Goal: Transaction & Acquisition: Purchase product/service

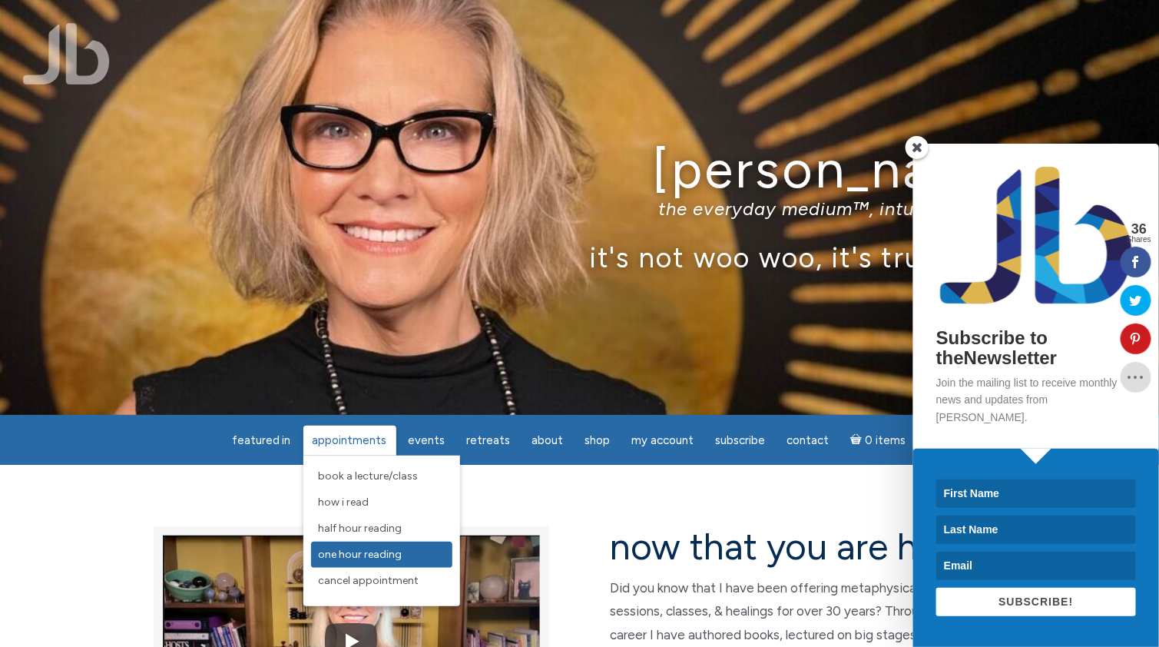
click at [376, 555] on span "One Hour Reading" at bounding box center [361, 554] width 84 height 13
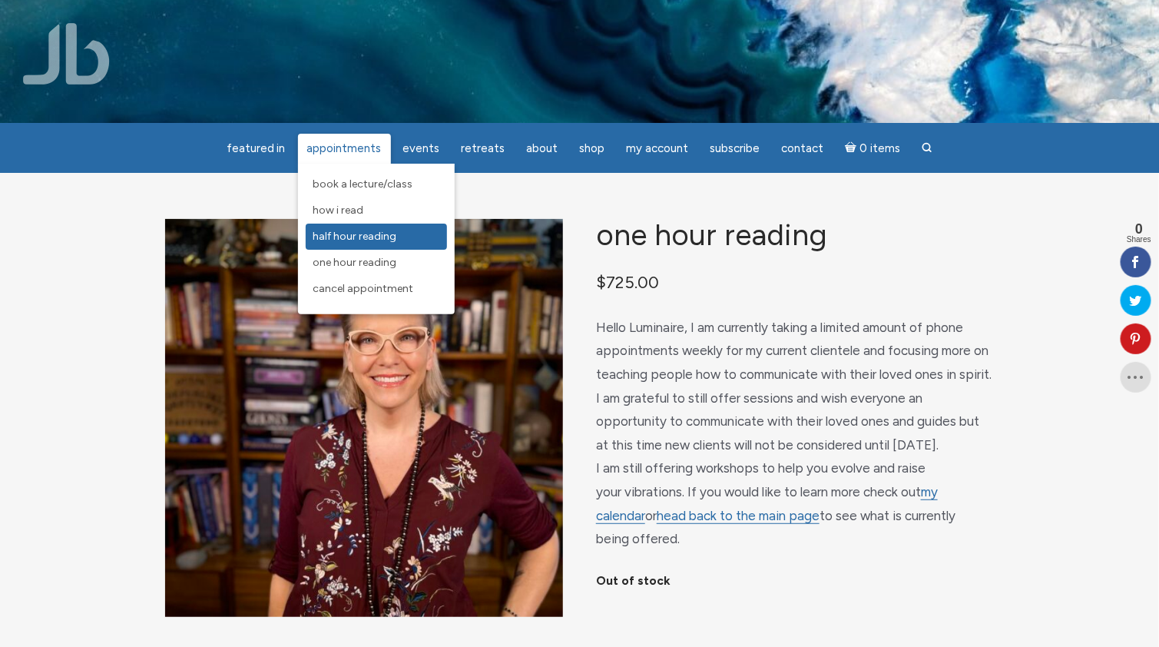
click at [333, 243] on span "Half Hour Reading" at bounding box center [355, 236] width 84 height 13
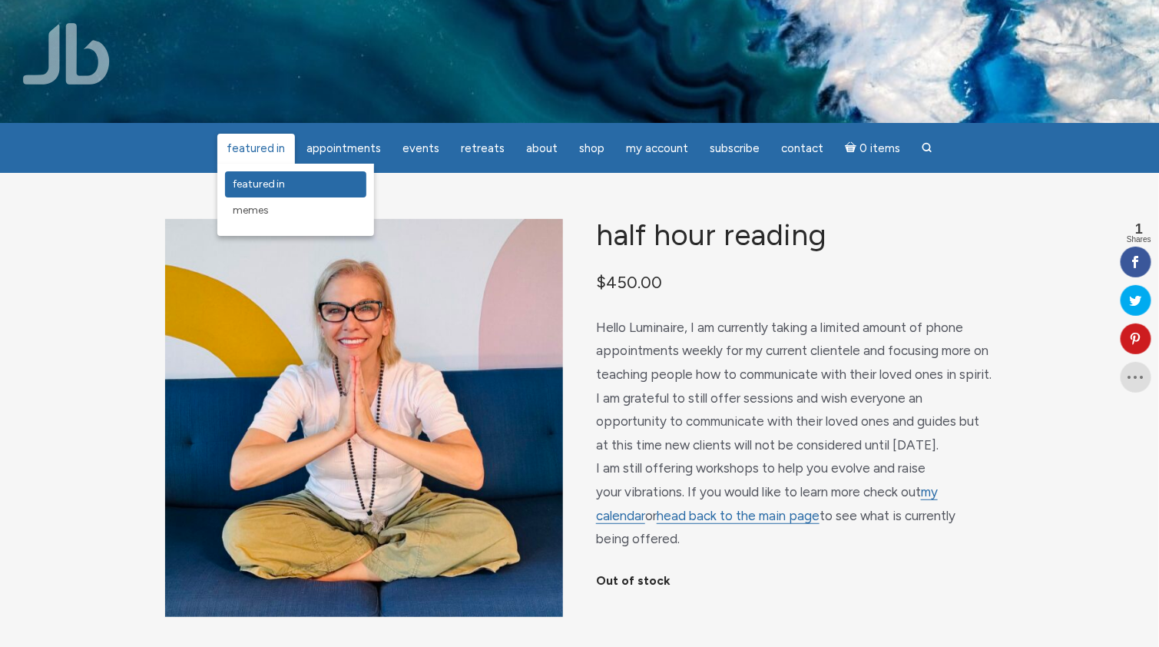
click at [278, 183] on span "featured in" at bounding box center [259, 183] width 53 height 13
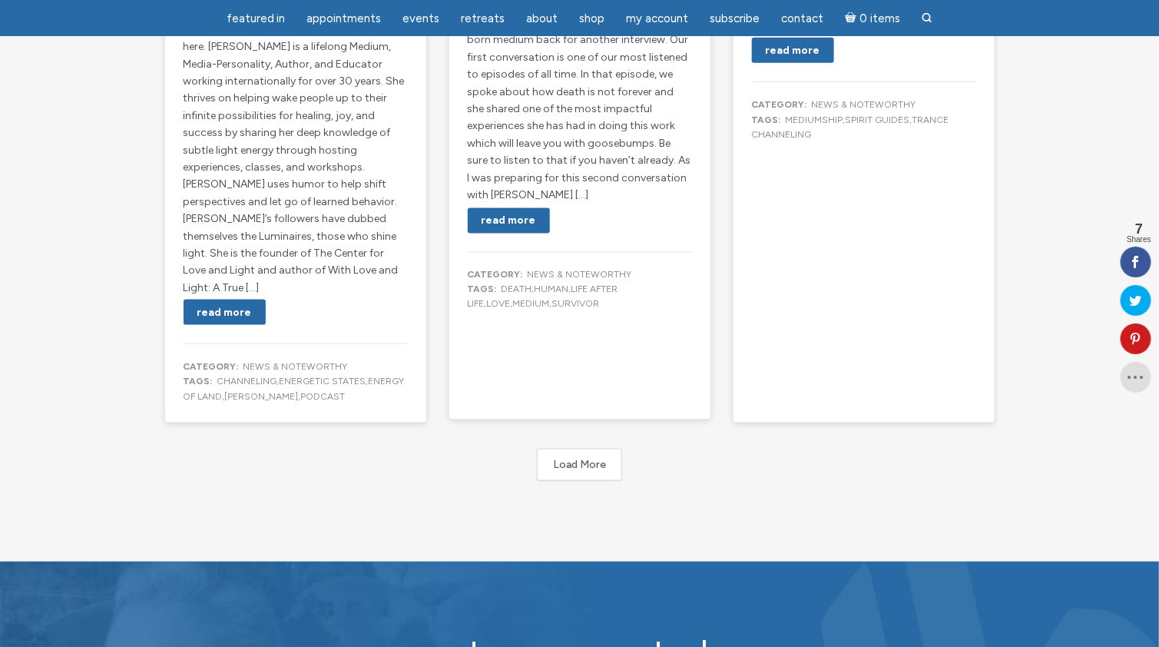
scroll to position [2796, 0]
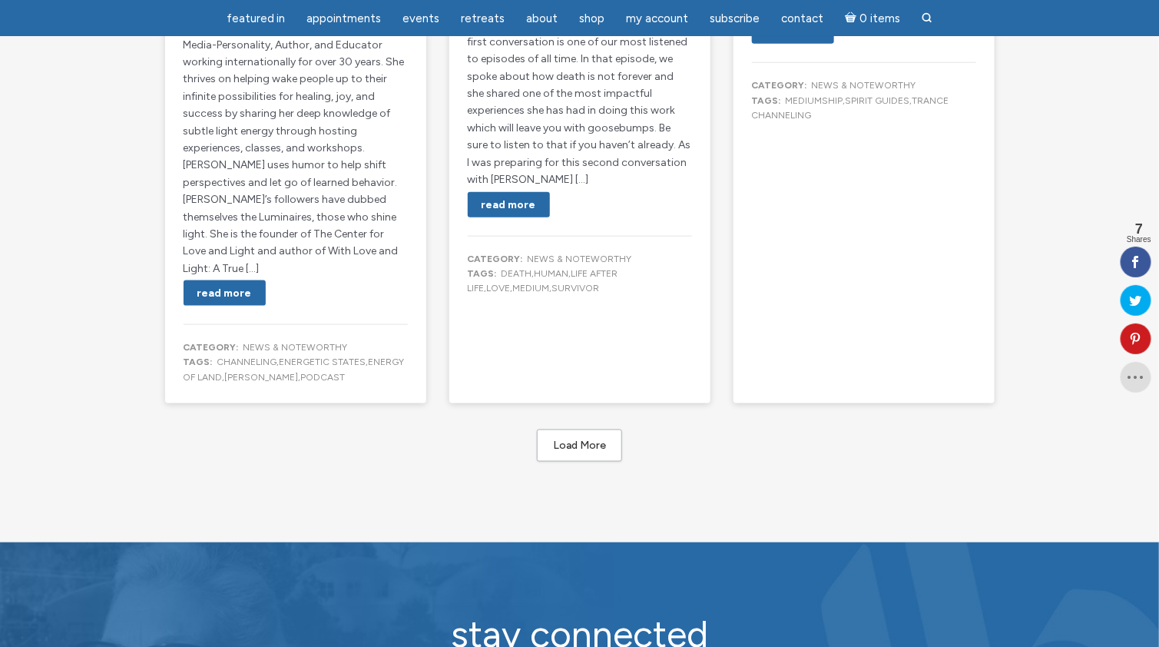
click at [572, 429] on button "Load More" at bounding box center [579, 445] width 85 height 32
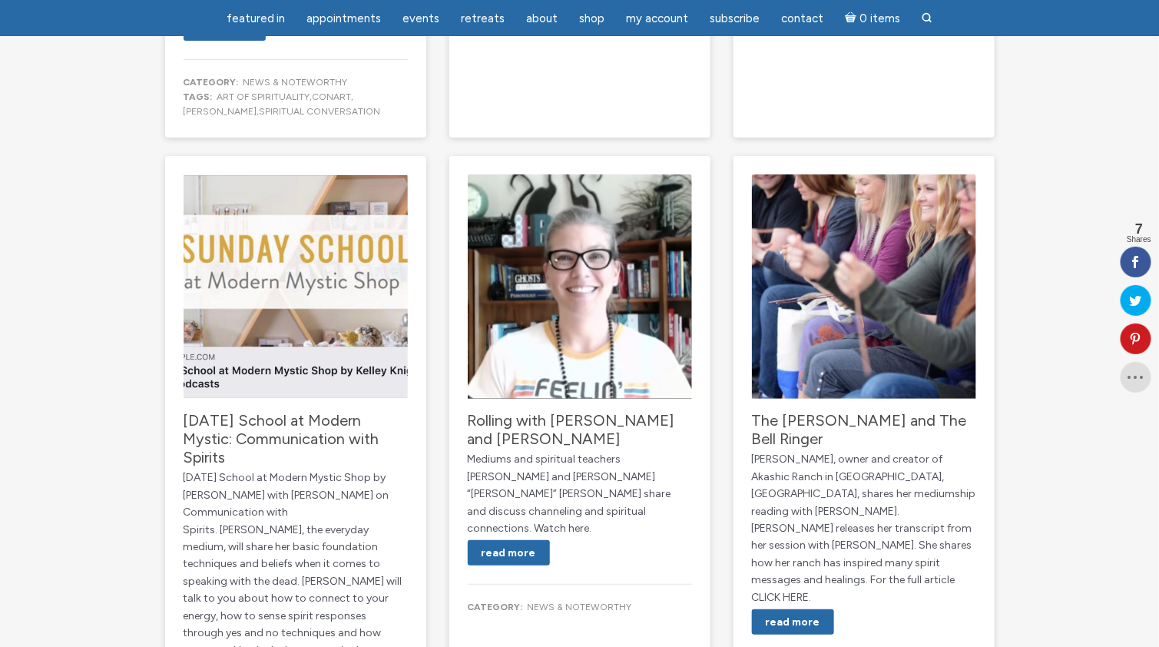
scroll to position [4408, 0]
